Goal: Find specific page/section: Find specific page/section

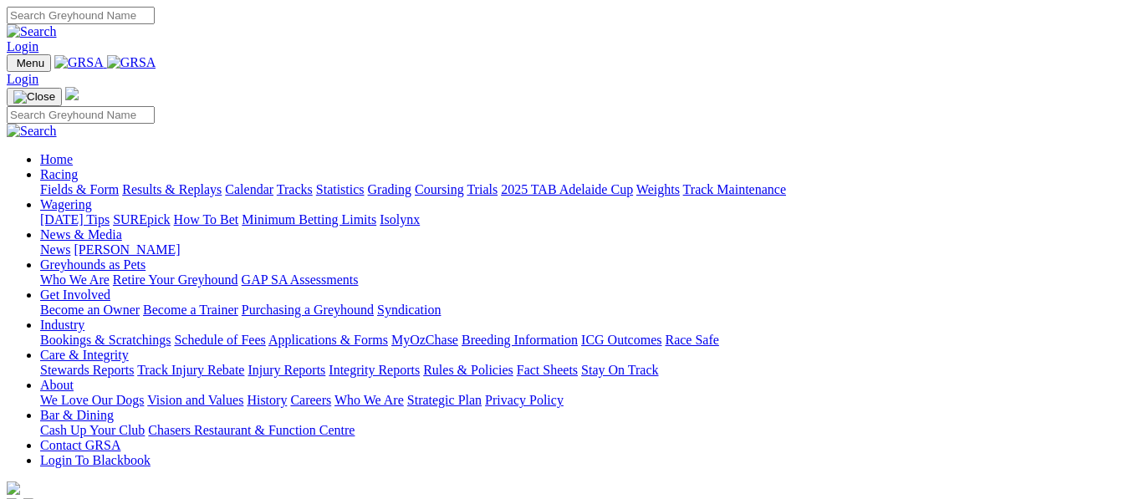
click at [77, 182] on link "Fields & Form" at bounding box center [79, 189] width 79 height 14
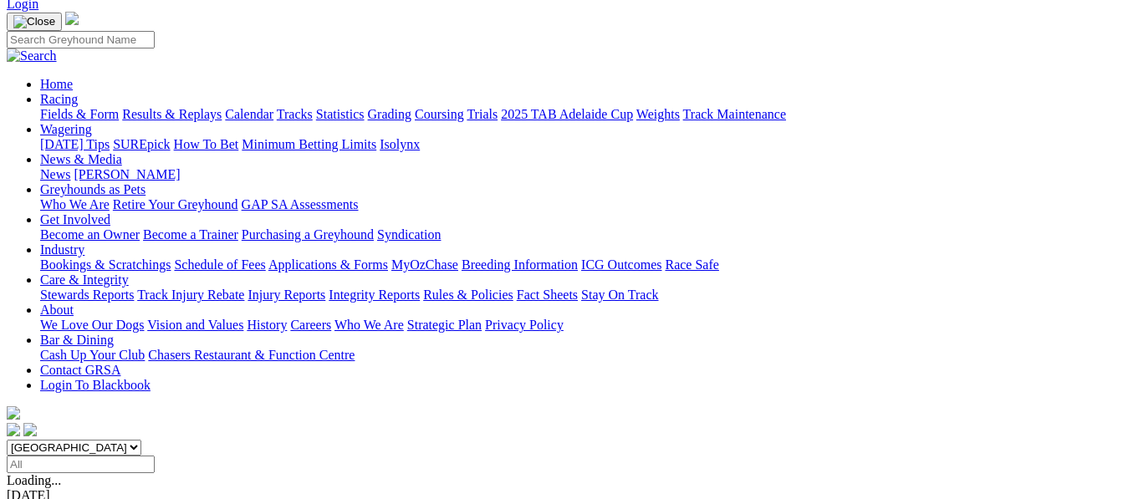
scroll to position [167, 0]
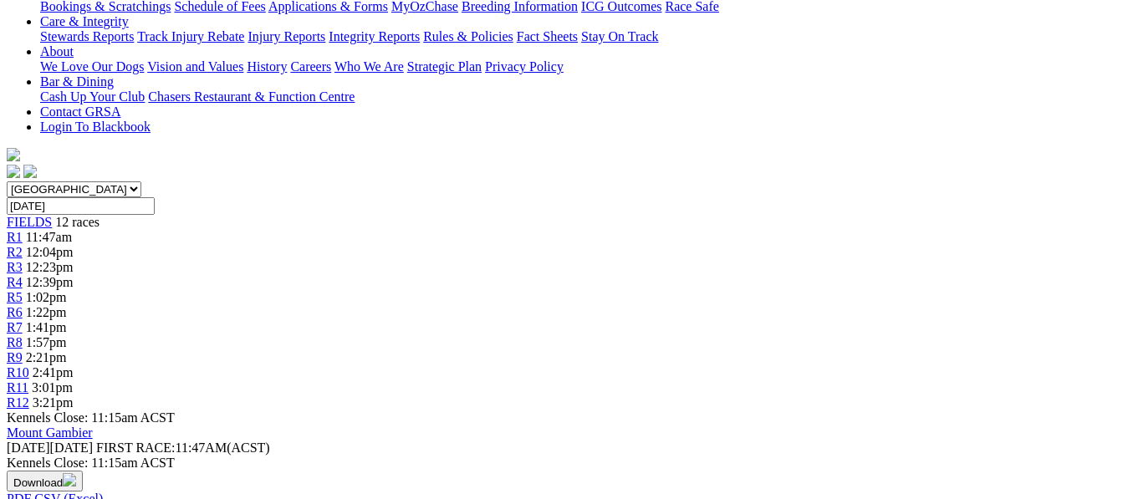
scroll to position [335, 0]
